Goal: Task Accomplishment & Management: Manage account settings

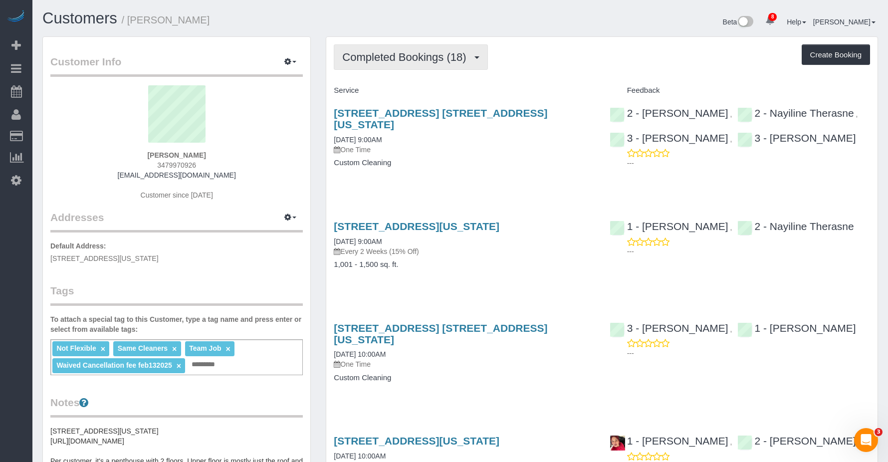
click at [324, 49] on button "Completed Bookings (18)" at bounding box center [411, 56] width 154 height 25
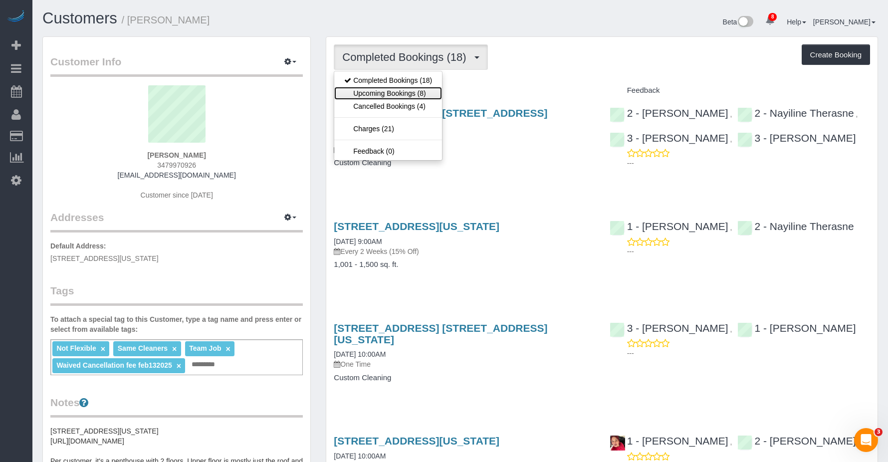
drag, startPoint x: 388, startPoint y: 90, endPoint x: 562, endPoint y: 79, distance: 174.0
click at [324, 90] on link "Upcoming Bookings (8)" at bounding box center [388, 93] width 108 height 13
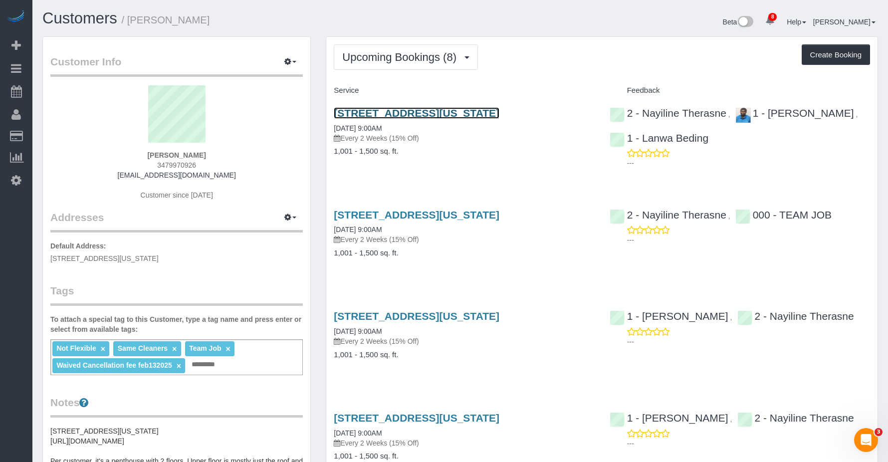
click at [324, 113] on link "124 East 13th Street, Apt.5, New York, NY 10003" at bounding box center [417, 112] width 166 height 11
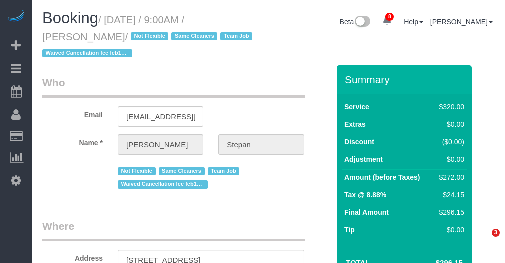
select select "NY"
select select "number:57"
select select "number:74"
select select "number:15"
select select "number:7"
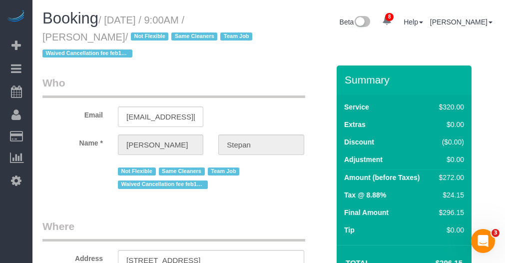
select select "object:871"
select select "string:stripe-pm_1QhXsq4VGloSiKo7q9BgUkND"
select select "spot1"
select select "2"
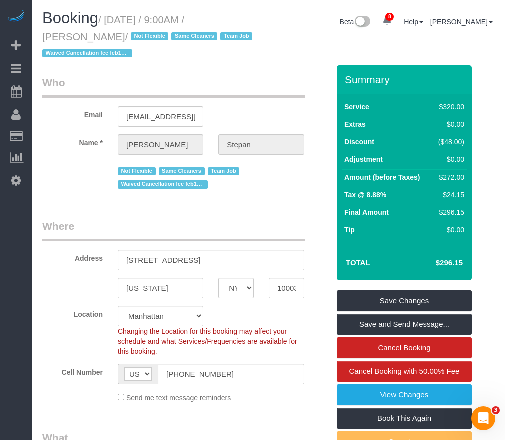
drag, startPoint x: 108, startPoint y: 17, endPoint x: 109, endPoint y: 33, distance: 15.5
click at [109, 33] on small "/ [DATE] / 9:00AM / [PERSON_NAME] / Not Flexible Same Cleaners Team Job Waived …" at bounding box center [148, 36] width 213 height 45
copy small "[DATE] / 9:00AM / [PERSON_NAME]"
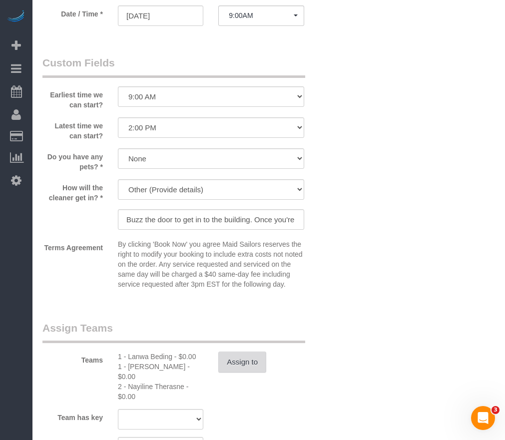
scroll to position [1098, 0]
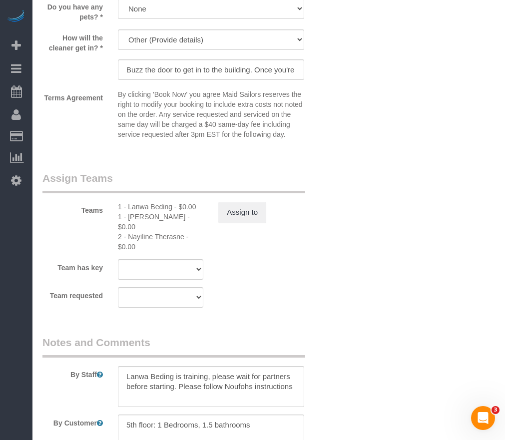
click at [138, 209] on div "1 - Lanwa Beding - $0.00" at bounding box center [160, 207] width 85 height 10
copy div "Lanwa"
click at [140, 215] on div "1 - [PERSON_NAME] - $0.00" at bounding box center [160, 222] width 85 height 20
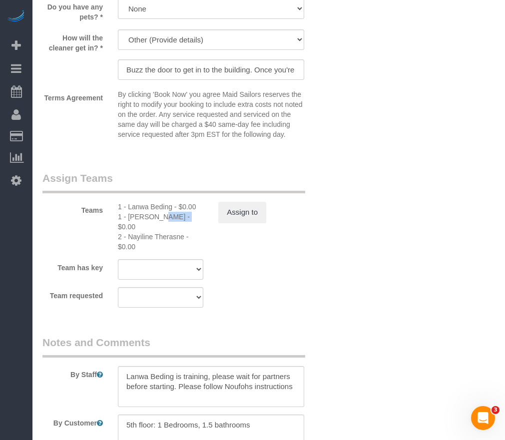
copy div "Noufoh"
click at [151, 232] on div "2 - Nayiline Therasne - $0.00" at bounding box center [160, 242] width 85 height 20
copy div "Nayiline"
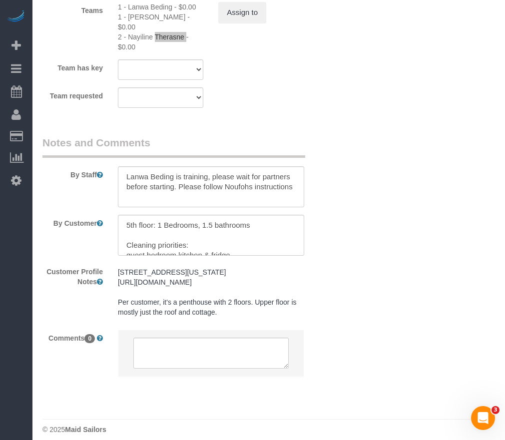
scroll to position [1317, 0]
